Goal: Information Seeking & Learning: Learn about a topic

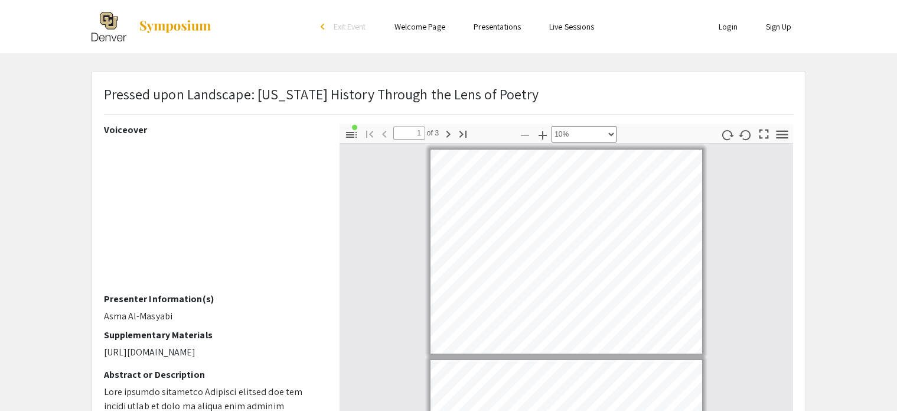
select select "custom"
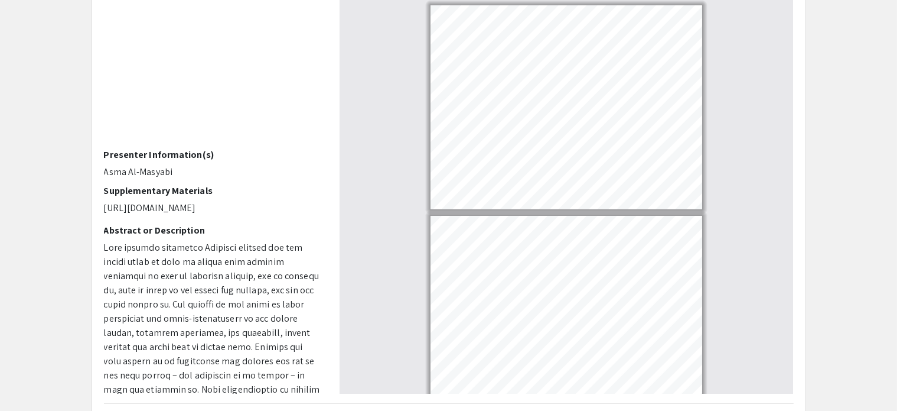
type input "2"
select select "custom"
type input "3"
select select "custom"
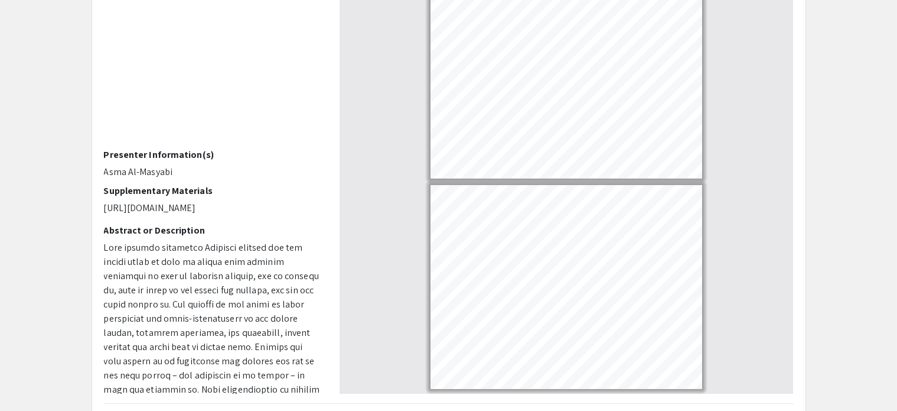
type input "2"
select select "custom"
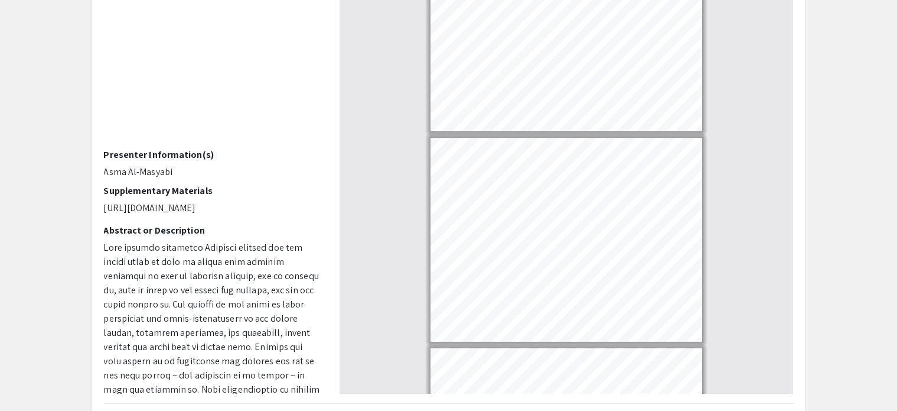
type input "1"
select select "custom"
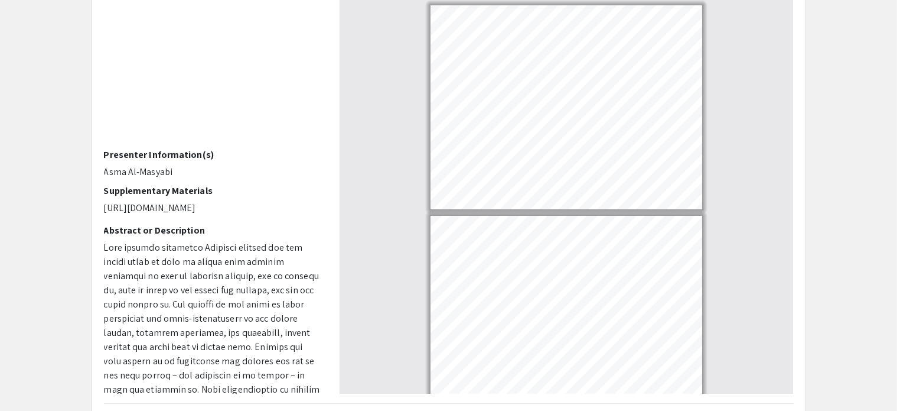
type input "2"
select select "custom"
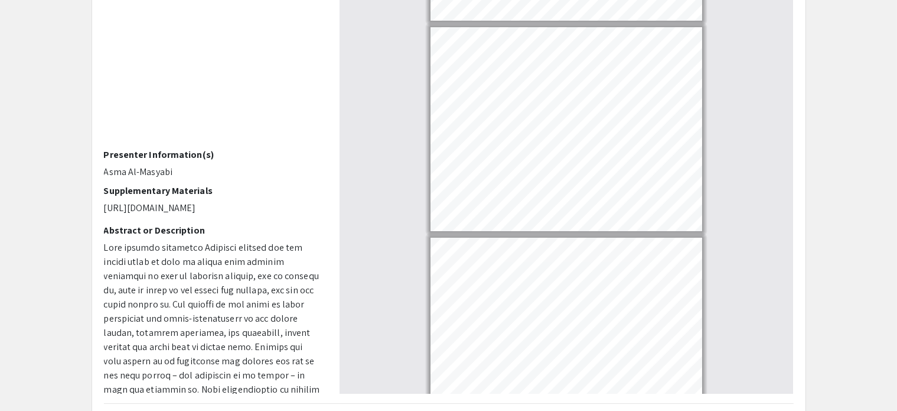
type input "3"
select select "custom"
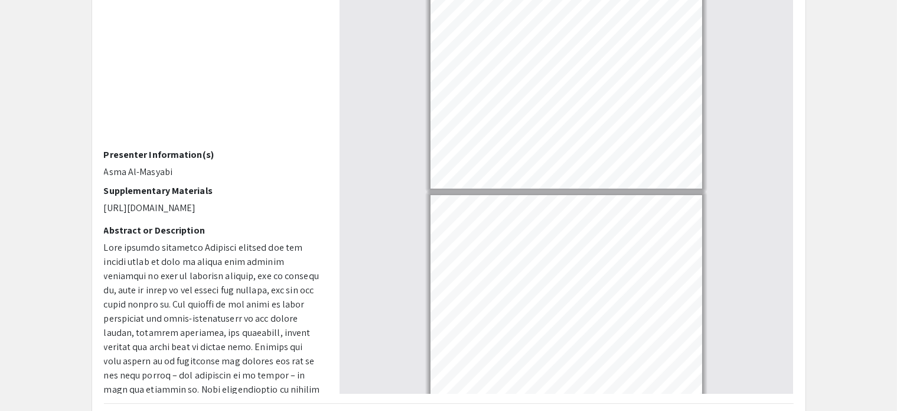
type input "2"
select select "custom"
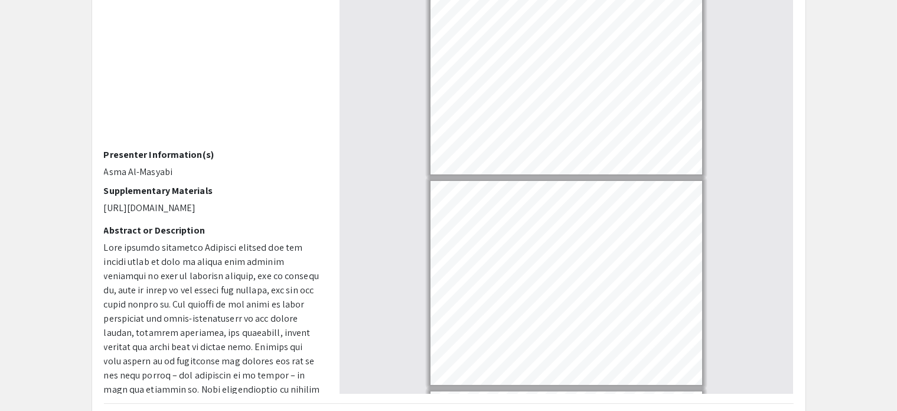
type input "1"
select select "custom"
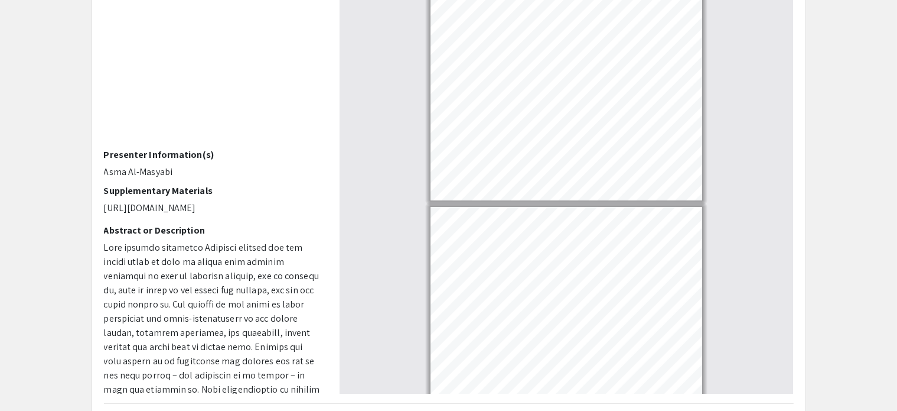
scroll to position [8, 0]
drag, startPoint x: 103, startPoint y: 204, endPoint x: 319, endPoint y: 245, distance: 220.1
click at [319, 245] on div "Voiceover Presenter Information(s) Asma Al-Masyabi Supplementary Materials [URL…" at bounding box center [213, 186] width 236 height 413
type input "2"
select select "custom"
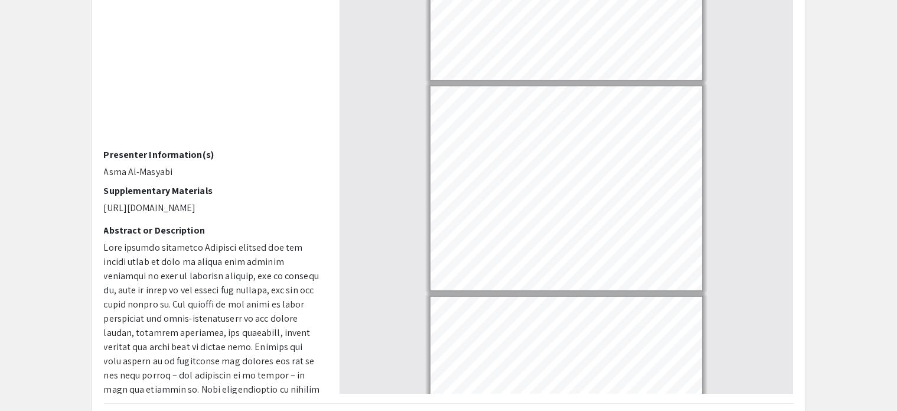
scroll to position [134, 0]
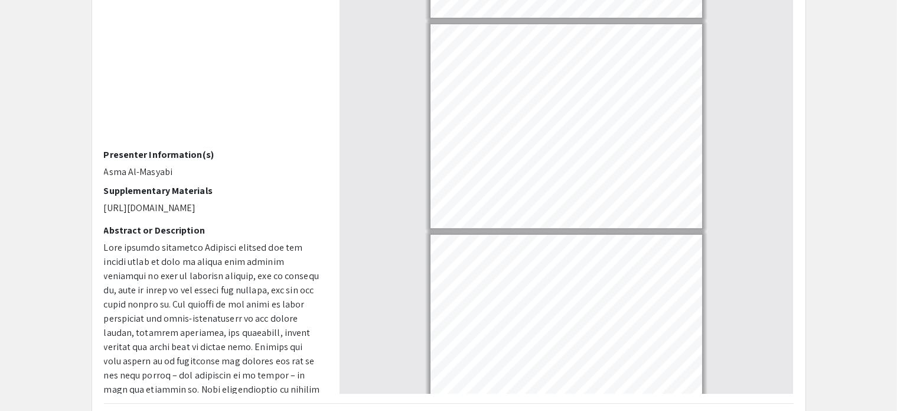
type input "3"
select select "custom"
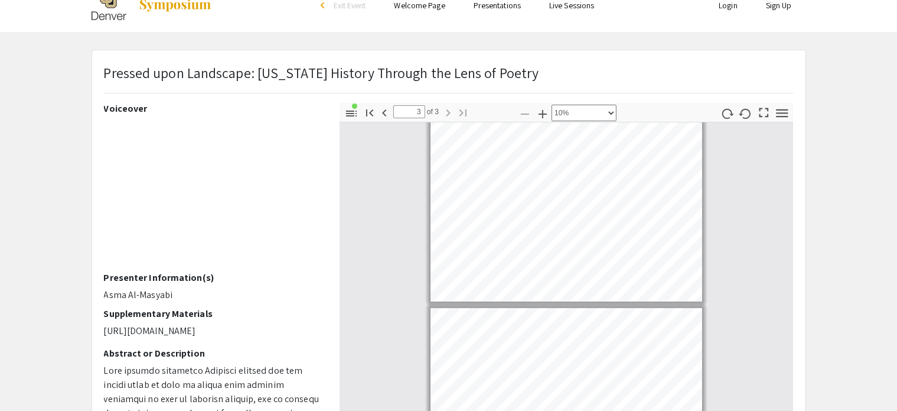
scroll to position [0, 0]
